Goal: Task Accomplishment & Management: Manage account settings

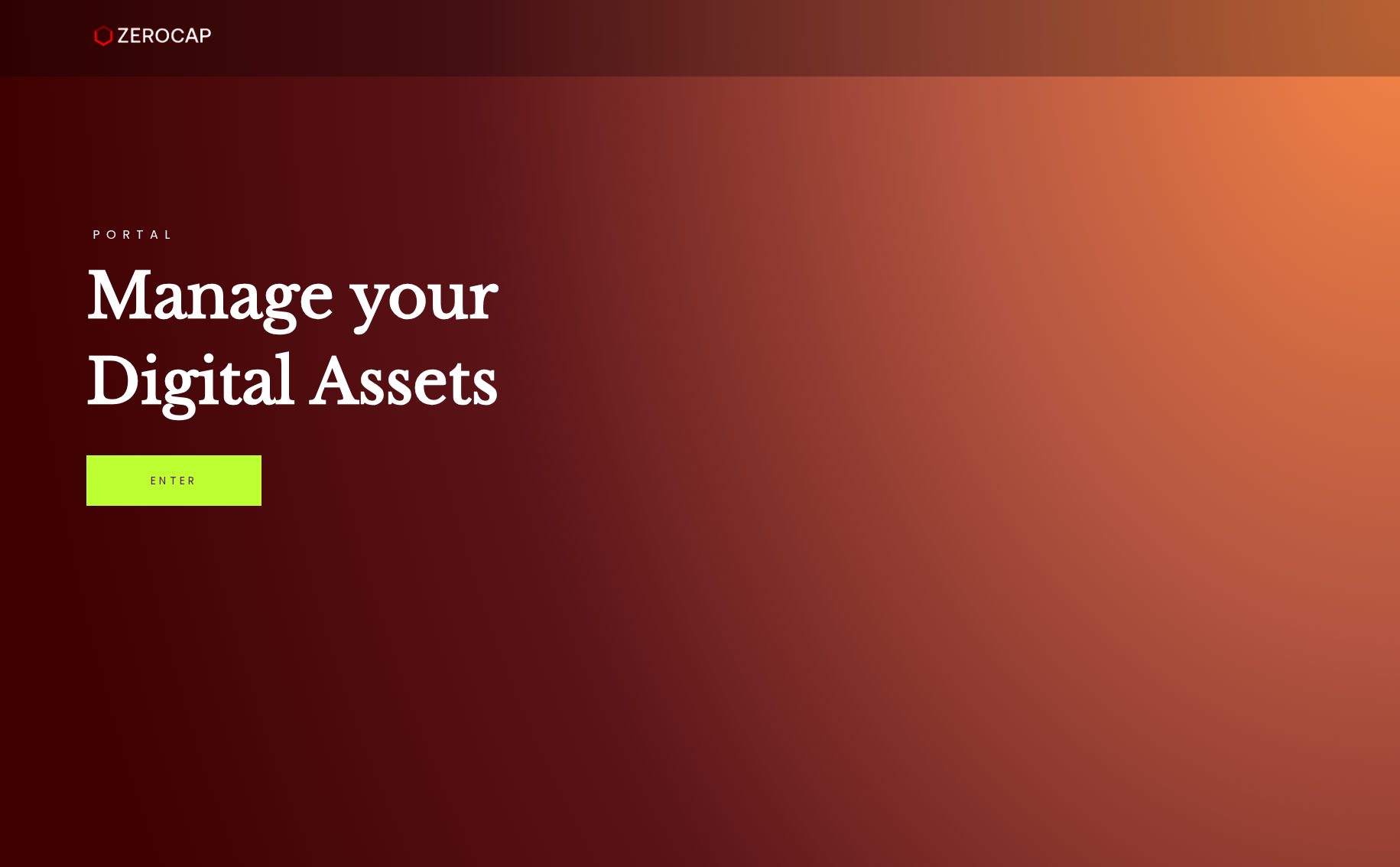
click at [195, 475] on link "Enter" at bounding box center [173, 481] width 175 height 51
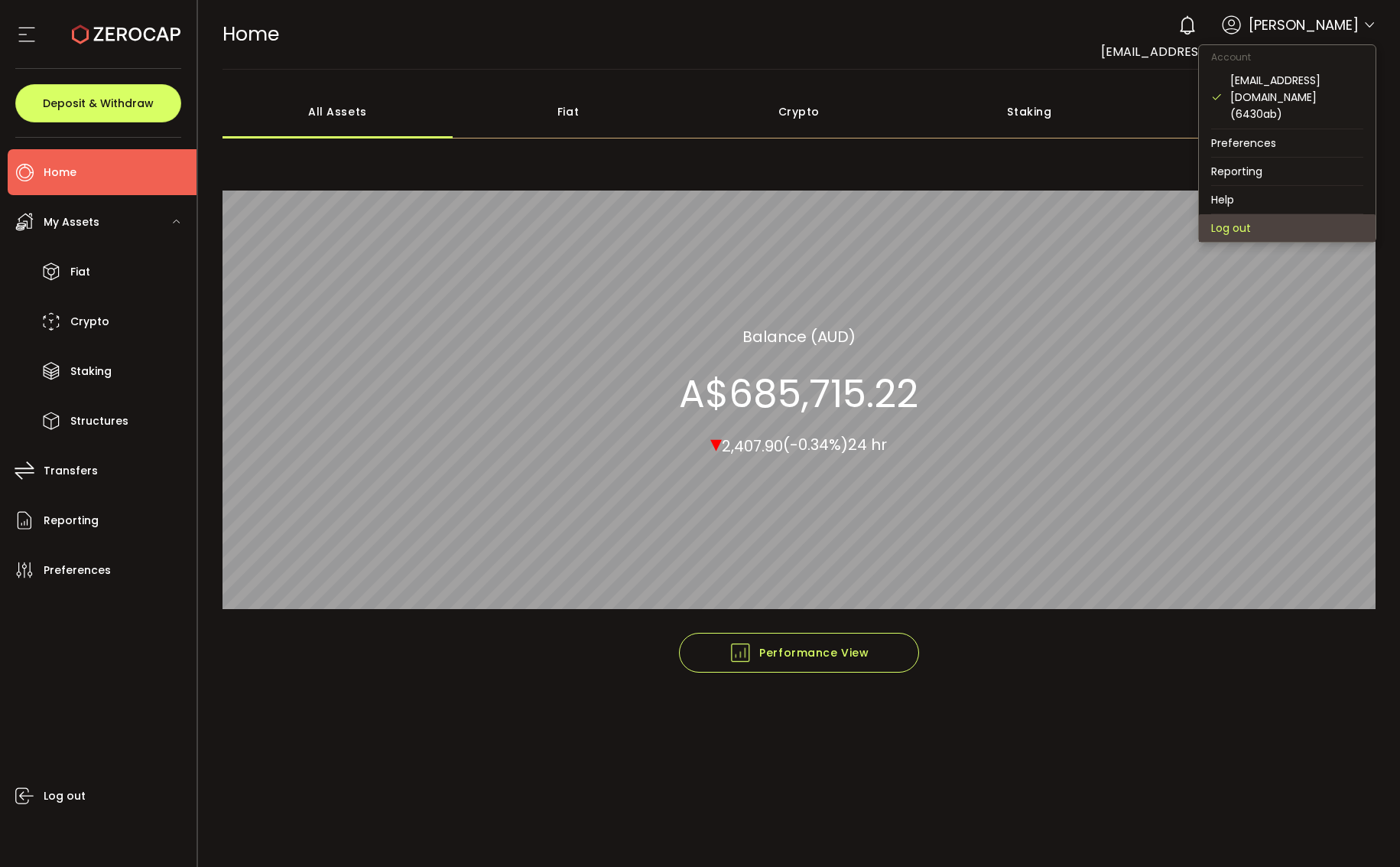
click at [1229, 215] on li "Log out" at bounding box center [1287, 228] width 176 height 28
